Goal: Navigation & Orientation: Find specific page/section

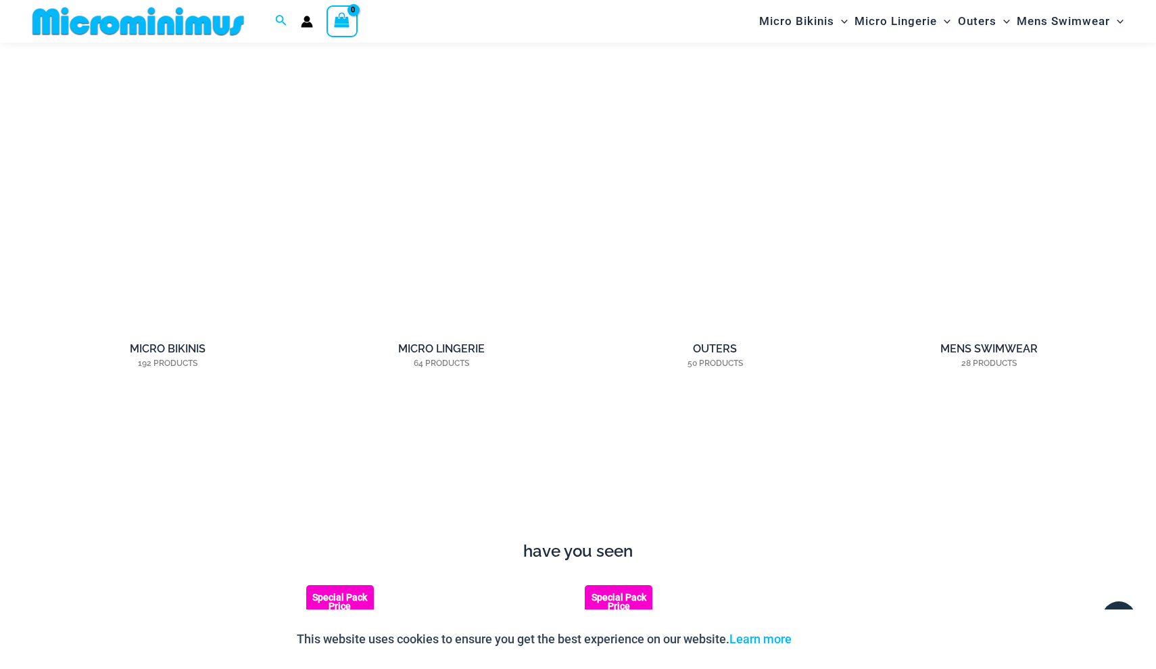
scroll to position [1162, 0]
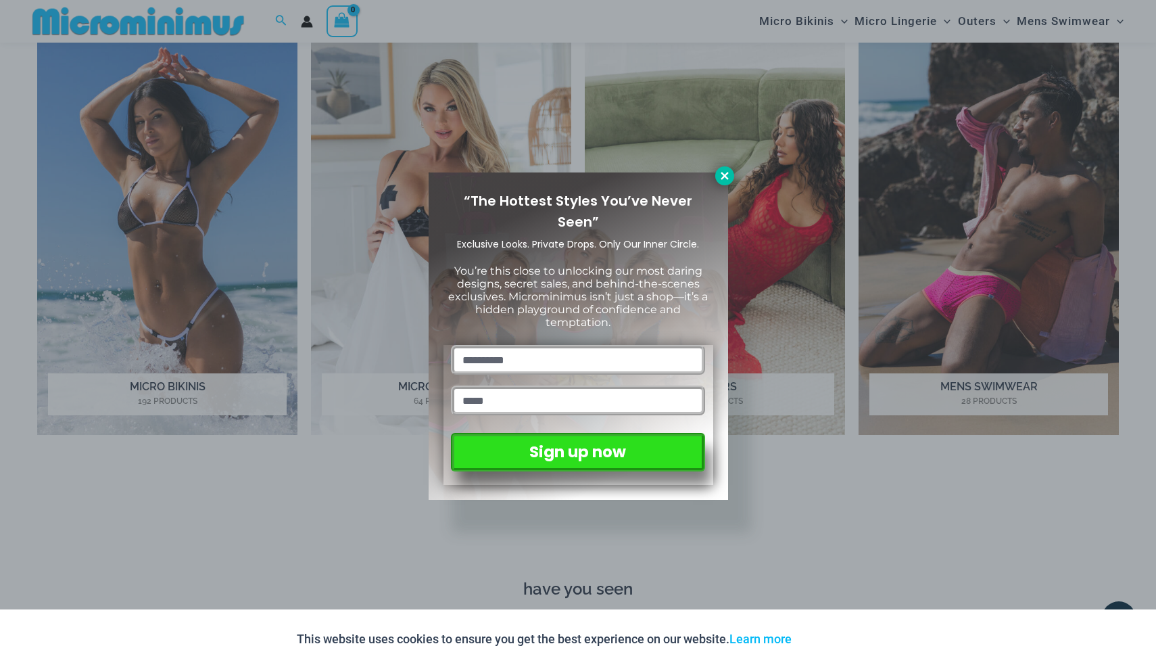
click at [728, 180] on icon at bounding box center [725, 176] width 12 height 12
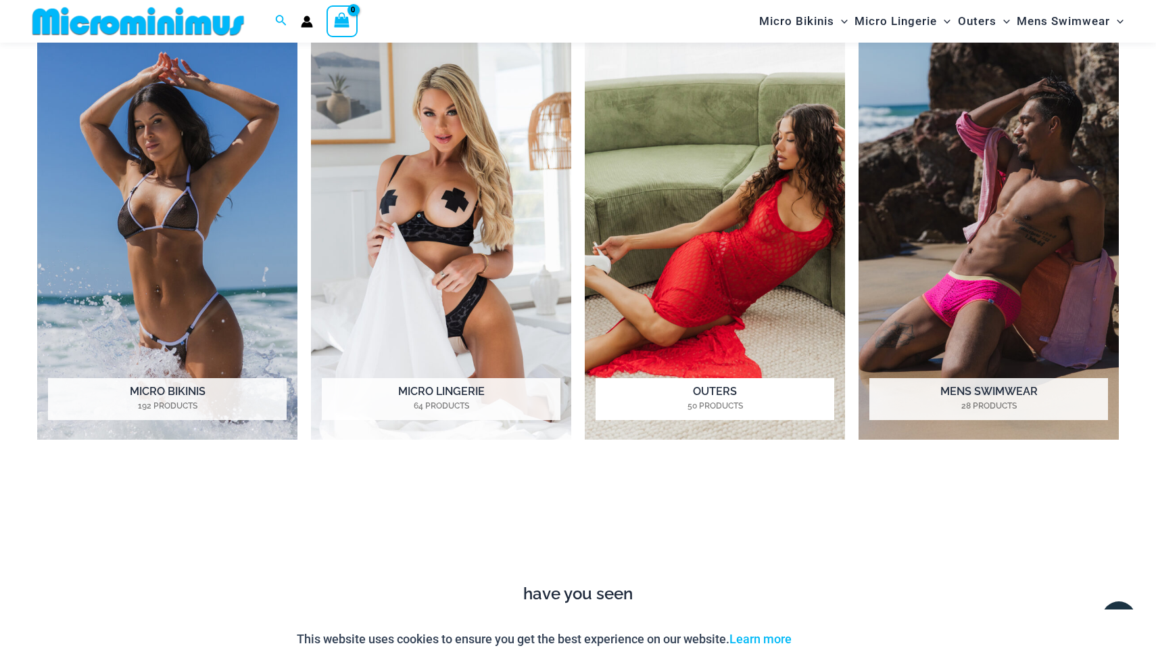
scroll to position [1160, 0]
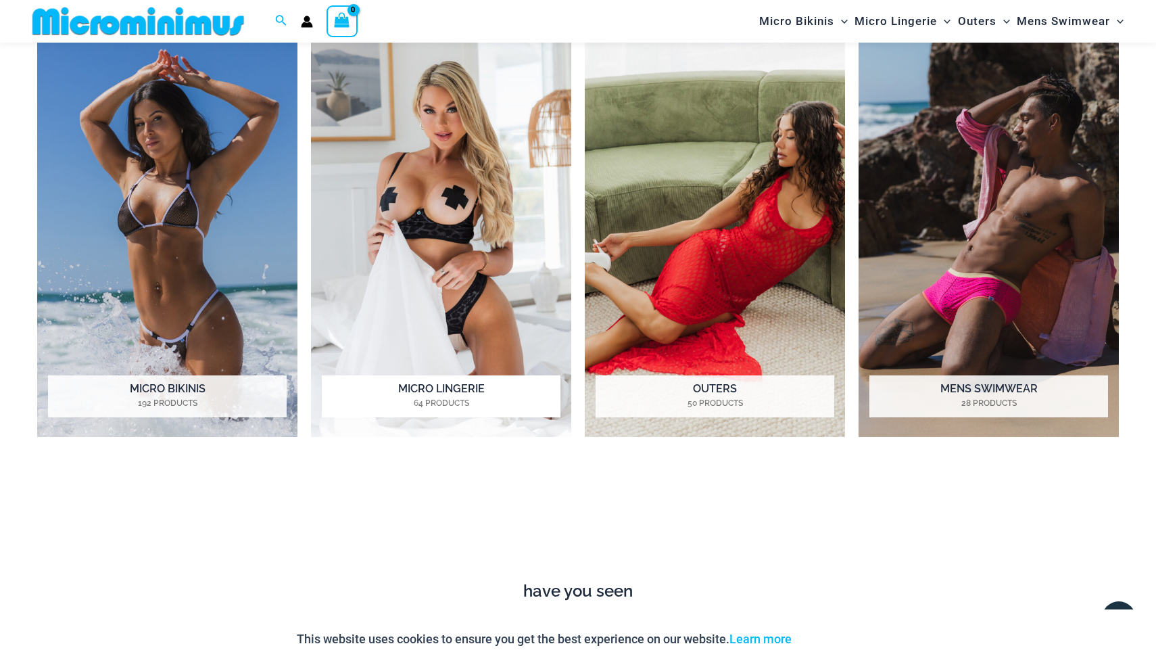
click at [478, 399] on mark "64 Products" at bounding box center [441, 403] width 239 height 12
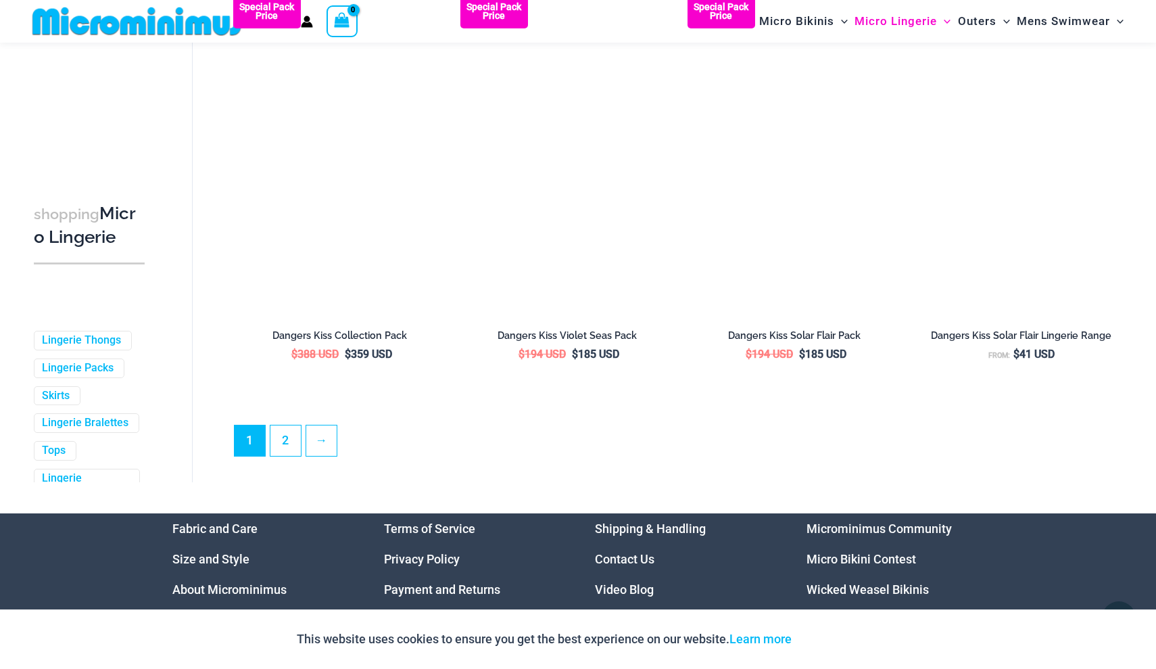
scroll to position [3388, 0]
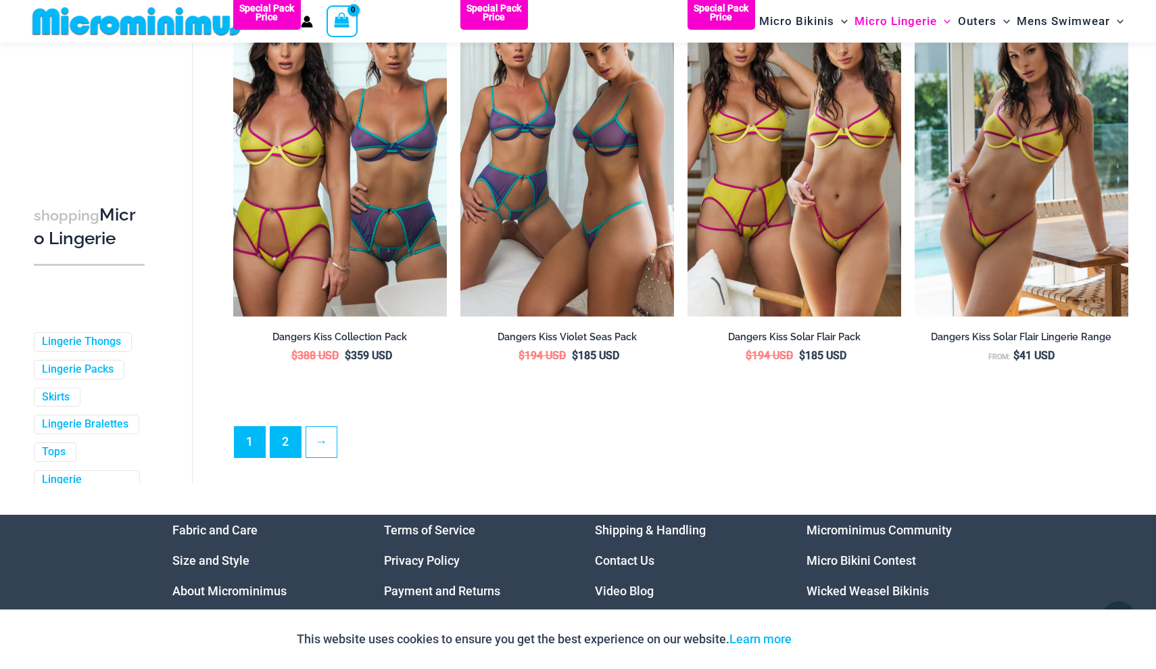
click at [284, 447] on link "2" at bounding box center [285, 442] width 30 height 30
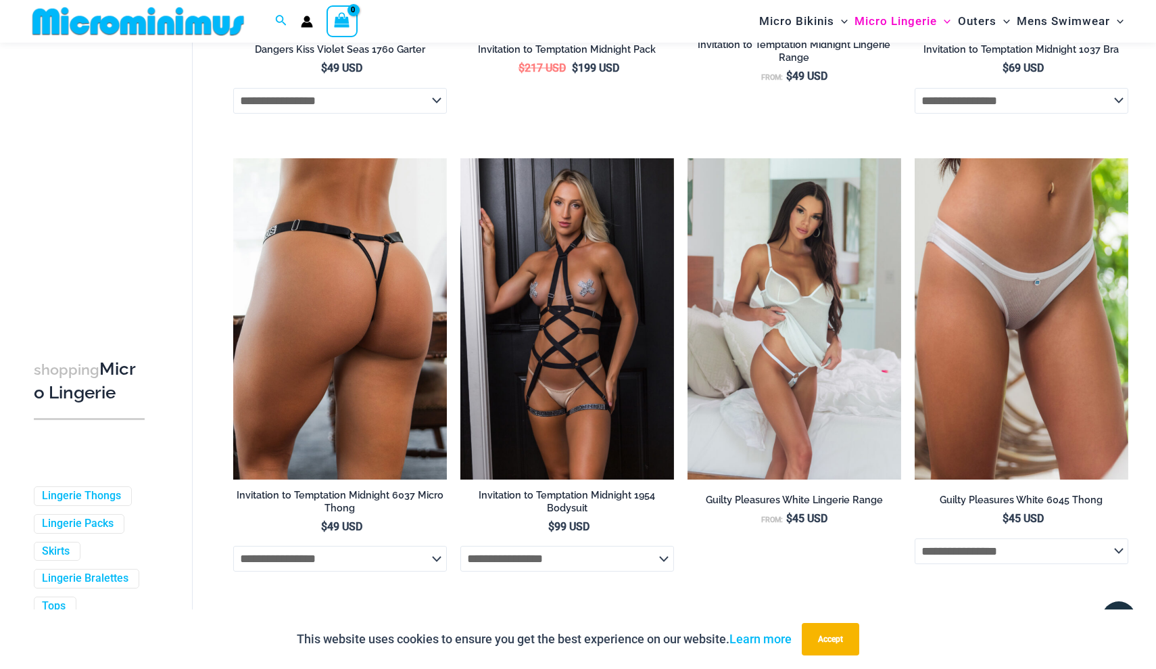
scroll to position [1355, 0]
